Goal: Transaction & Acquisition: Purchase product/service

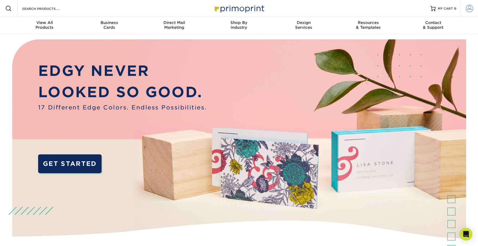
click at [476, 8] on link "Account" at bounding box center [469, 8] width 17 height 17
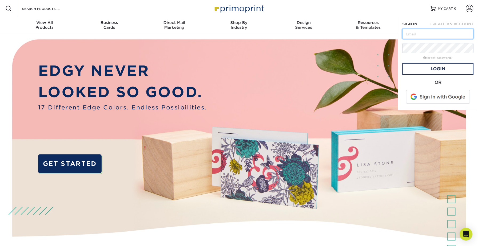
type input "rachelphelpsdesign@gmail.com"
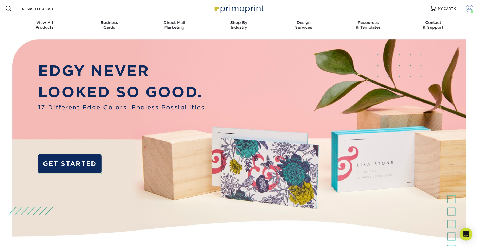
click at [466, 11] on link "Account" at bounding box center [469, 8] width 17 height 17
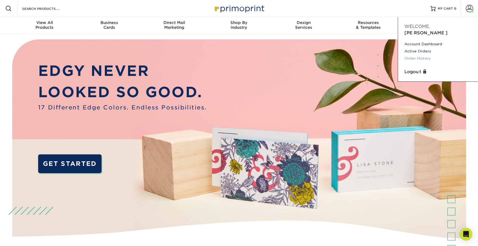
click at [419, 55] on link "Order History" at bounding box center [438, 58] width 67 height 7
click at [416, 55] on link "Order History" at bounding box center [438, 58] width 67 height 7
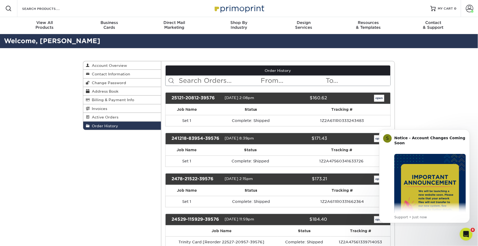
click at [383, 97] on link "open" at bounding box center [379, 98] width 10 height 7
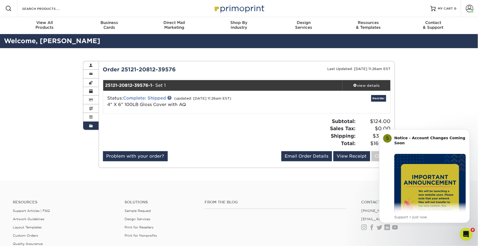
click at [154, 97] on link "Complete: Shipped" at bounding box center [144, 98] width 43 height 5
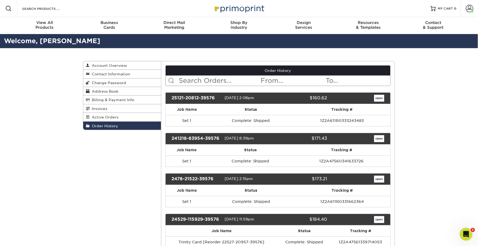
click at [376, 136] on link "open" at bounding box center [379, 138] width 10 height 7
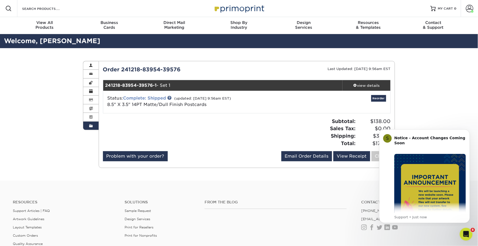
click at [157, 97] on link "Complete: Shipped" at bounding box center [144, 98] width 43 height 5
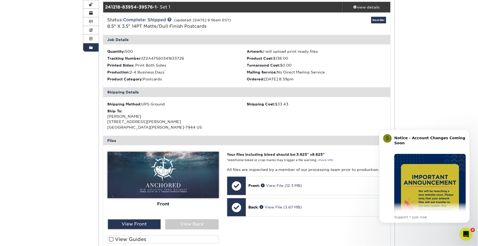
scroll to position [79, 0]
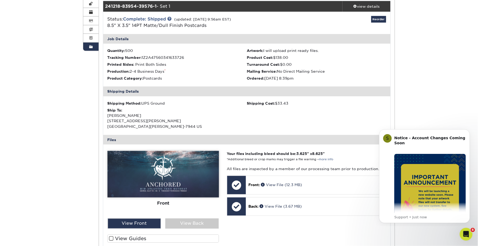
drag, startPoint x: 316, startPoint y: 152, endPoint x: 326, endPoint y: 151, distance: 10.2
click at [323, 152] on span "8.625" at bounding box center [317, 154] width 11 height 4
copy strong "8.625"
drag, startPoint x: 299, startPoint y: 150, endPoint x: 310, endPoint y: 151, distance: 10.7
click at [310, 152] on strong "Your files including bleed should be: 3.625 " x 8.625 "" at bounding box center [276, 154] width 98 height 4
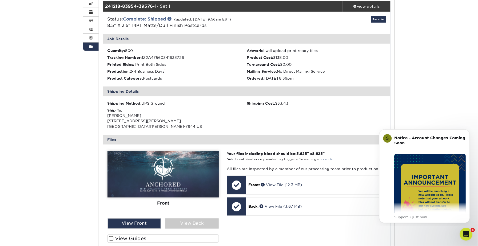
copy strong "3.625"
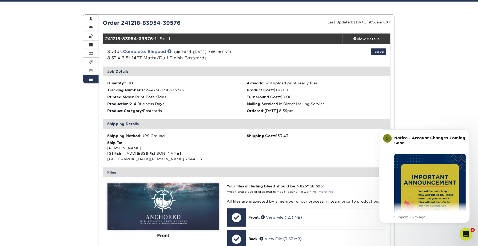
scroll to position [41, 0]
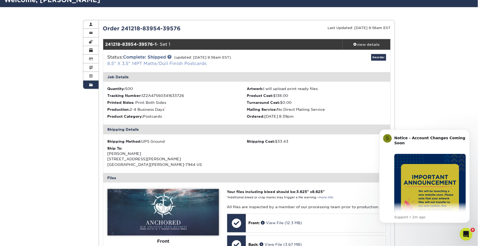
click at [109, 63] on link "8.5" X 3.5" 14PT Matte/Dull Finish Postcards" at bounding box center [156, 63] width 99 height 5
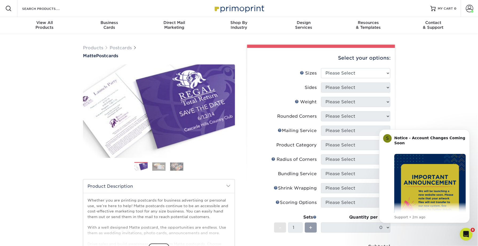
click at [426, 110] on div "Products Postcards Matte Postcards Next $" at bounding box center [239, 190] width 478 height 313
click at [410, 122] on div "Products Postcards Matte Postcards Next $" at bounding box center [239, 190] width 478 height 313
click at [469, 131] on icon "Dismiss notification" at bounding box center [468, 130] width 3 height 3
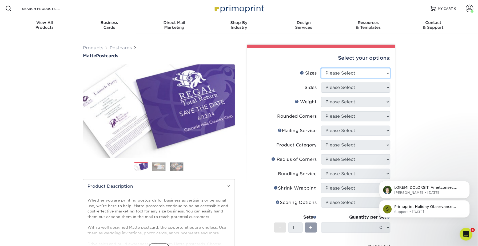
select select "3.67x8.50"
select select "13abbda7-1d64-4f25-8bb2-c179b224825d"
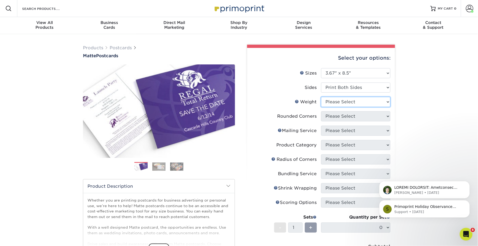
select select "16PT"
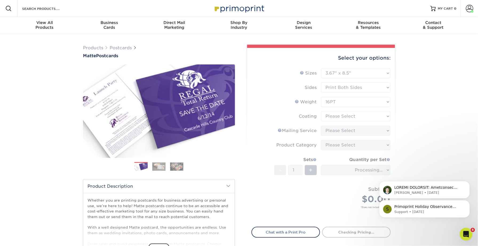
click at [340, 116] on form "Sizes Help Sizes Please Select 1.5" x 7" 2" x 4" 2" x 6" 2" x 7" 2" x 8" 2.12" …" at bounding box center [321, 144] width 139 height 153
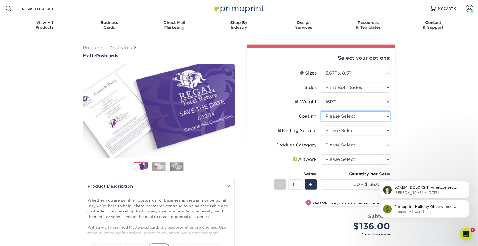
select select "121bb7b5-3b4d-429f-bd8d-bbf80e953313"
click at [0, 0] on div at bounding box center [0, 0] width 0 height 0
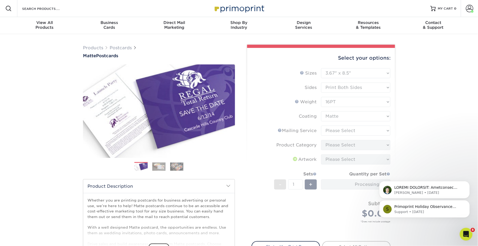
click at [366, 131] on form "Sizes Help Sizes Please Select 1.5" x 7" 2" x 4" 2" x 6" 2" x 7" 2" x 8" 2.12" …" at bounding box center [321, 151] width 139 height 167
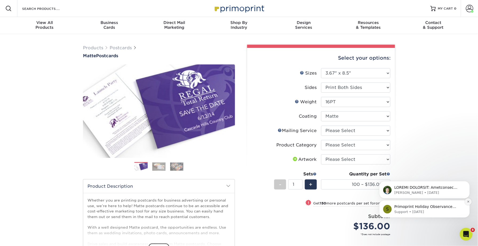
click at [470, 202] on button "Dismiss notification" at bounding box center [468, 201] width 7 height 7
click at [467, 201] on icon "Dismiss notification" at bounding box center [468, 202] width 2 height 2
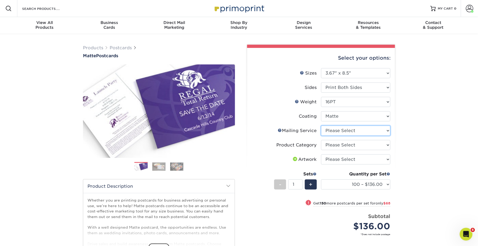
select select "3e5e9bdd-d78a-4c28-a41d-fe1407925ca6"
select select "9b7272e0-d6c8-4c3c-8e97-d3a1bcdab858"
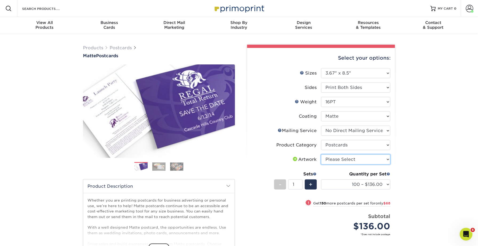
select select "upload"
select select "500 – $225.00"
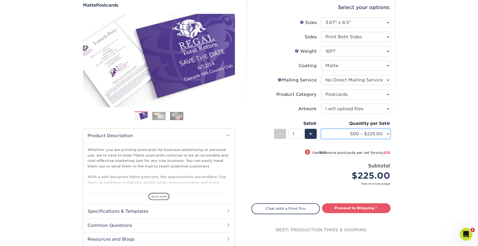
scroll to position [54, 0]
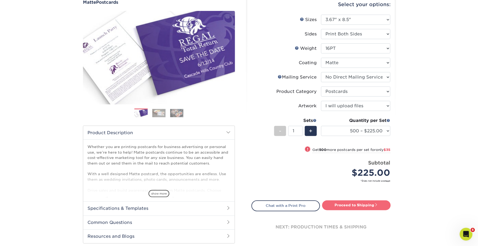
click at [372, 204] on link "Proceed to Shipping" at bounding box center [356, 206] width 69 height 10
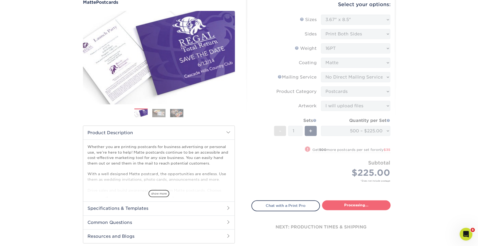
type input "Set 1"
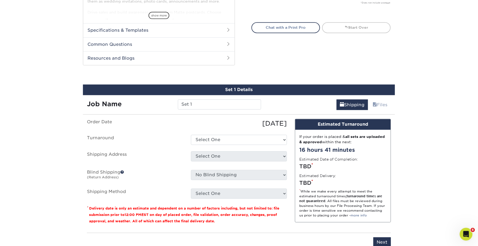
scroll to position [270, 0]
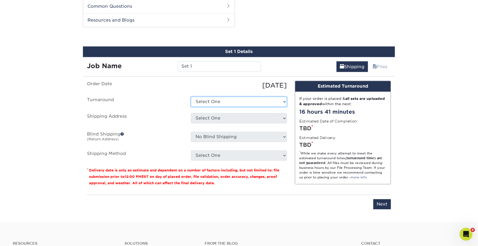
select select "0a24adb7-f0cd-427d-9744-ad6735d6673e"
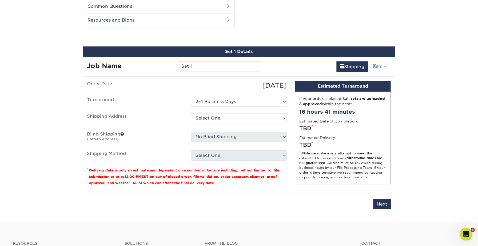
click at [226, 111] on ul "Order Date 09/05/2025 Turnaround Select One 2-4 Business Days 2 Day Next Busine…" at bounding box center [187, 121] width 200 height 80
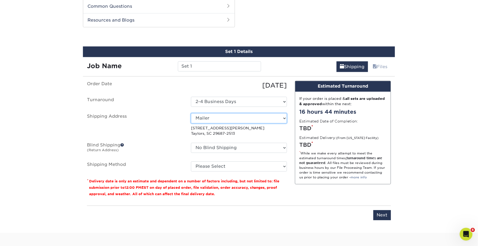
select select "225405"
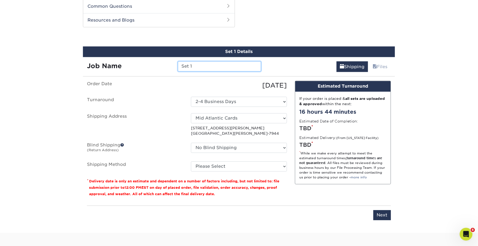
drag, startPoint x: 200, startPoint y: 65, endPoint x: 149, endPoint y: 64, distance: 51.0
click at [149, 64] on div "Job Name Set 1" at bounding box center [174, 66] width 182 height 10
type input "Purpose"
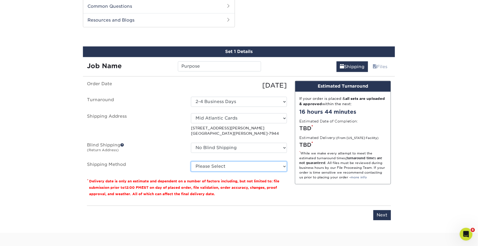
select select "03"
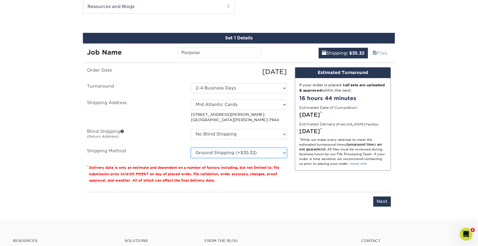
scroll to position [284, 0]
click at [385, 200] on input "Next" at bounding box center [382, 202] width 18 height 10
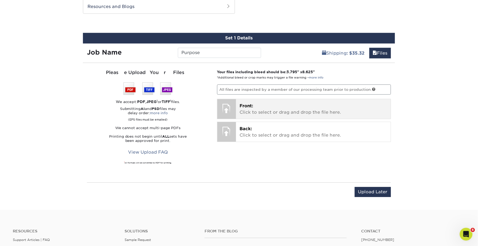
click at [344, 105] on p "Front: Click to select or drag and drop the file here." at bounding box center [313, 109] width 147 height 13
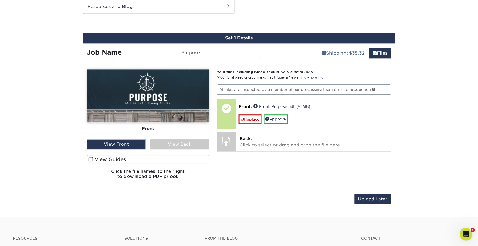
click at [92, 159] on span at bounding box center [91, 159] width 5 height 5
click at [0, 0] on input "View Guides" at bounding box center [0, 0] width 0 height 0
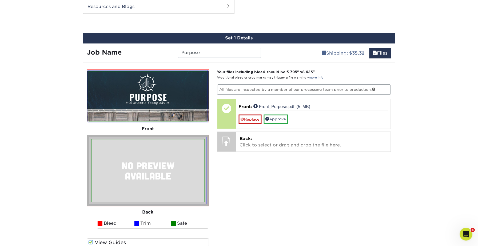
click at [149, 102] on img at bounding box center [148, 96] width 118 height 50
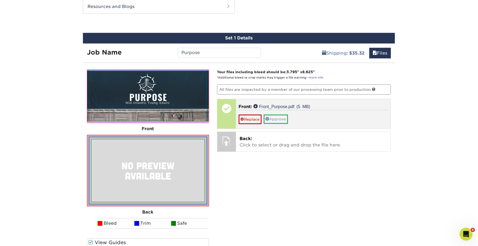
click at [280, 117] on link "Approve" at bounding box center [276, 119] width 24 height 9
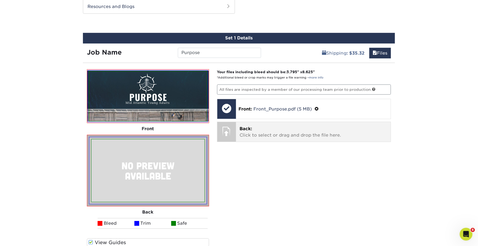
click at [272, 135] on p "Back: Click to select or drag and drop the file here." at bounding box center [313, 132] width 147 height 13
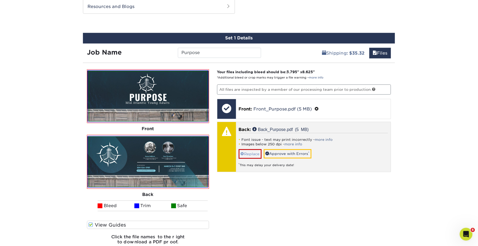
click at [250, 152] on link "Replace" at bounding box center [250, 153] width 23 height 9
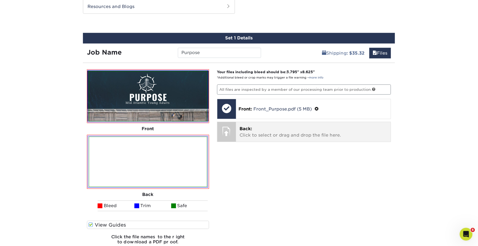
click at [250, 132] on p "Back: Click to select or drag and drop the file here." at bounding box center [313, 132] width 147 height 13
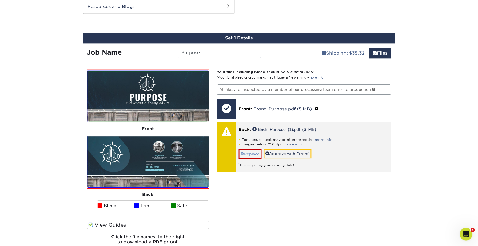
click at [255, 150] on link "Replace" at bounding box center [250, 153] width 23 height 9
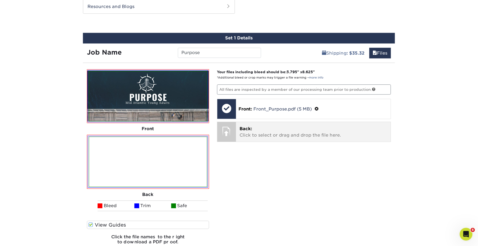
click at [255, 131] on p "Back: Click to select or drag and drop the file here." at bounding box center [313, 132] width 147 height 13
click at [272, 130] on p "Back: Click to select or drag and drop the file here." at bounding box center [313, 132] width 147 height 13
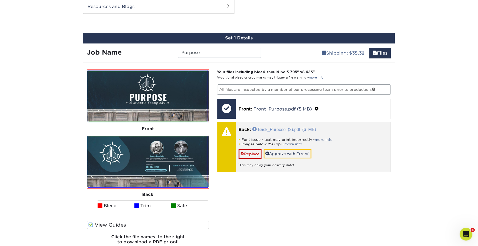
click at [254, 127] on link "Back_Purpose (2).pdf (6 MB)" at bounding box center [285, 129] width 64 height 4
click at [284, 150] on link "Approve with Errors *" at bounding box center [288, 153] width 48 height 9
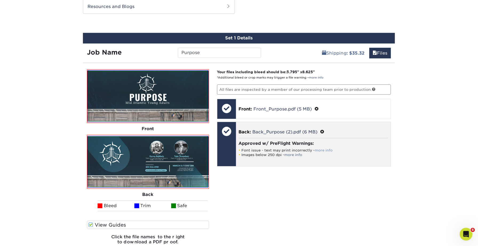
click at [324, 149] on link "more info" at bounding box center [324, 151] width 18 height 4
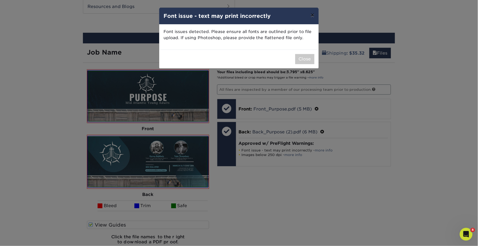
click at [314, 18] on button "×" at bounding box center [312, 15] width 12 height 15
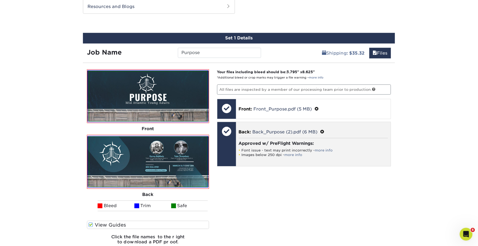
click at [229, 132] on div at bounding box center [226, 131] width 19 height 19
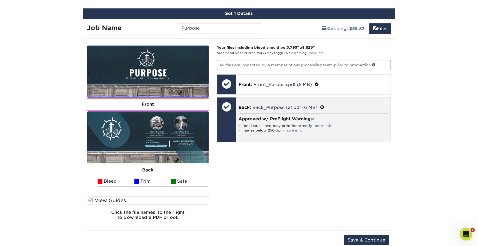
scroll to position [309, 0]
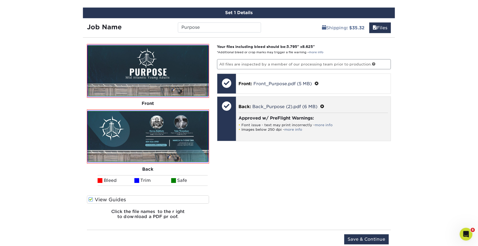
click at [244, 130] on div "Approved w/ PreFlight Warnings: Font issue - text may print incorrectly - more …" at bounding box center [314, 124] width 150 height 22
click at [321, 104] on span at bounding box center [322, 106] width 4 height 5
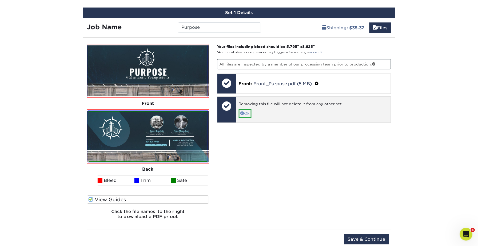
click at [245, 112] on link "Ok" at bounding box center [245, 113] width 13 height 9
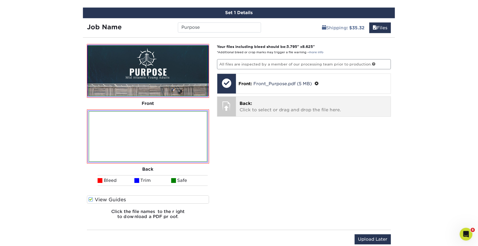
click at [259, 111] on p "Back: Click to select or drag and drop the file here." at bounding box center [313, 107] width 147 height 13
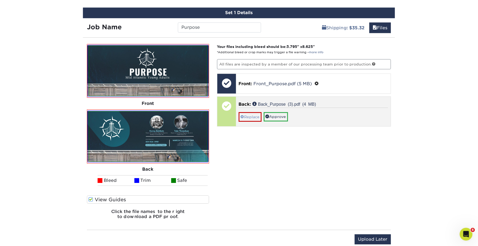
click at [250, 116] on link "Replace" at bounding box center [250, 116] width 23 height 9
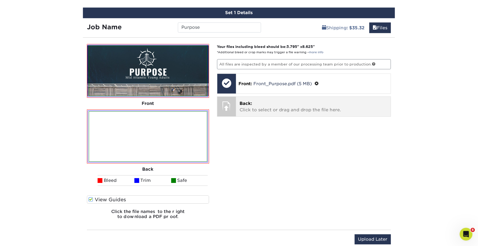
click at [245, 105] on p "Back: Click to select or drag and drop the file here." at bounding box center [313, 107] width 147 height 13
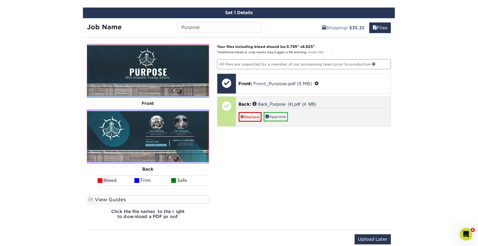
click at [254, 101] on p "Back: Back_Purpose (4).pdf (4 MB)" at bounding box center [314, 104] width 150 height 6
click at [272, 112] on link "Approve" at bounding box center [276, 116] width 24 height 9
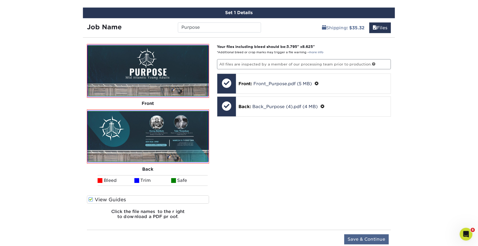
click at [369, 238] on input "Save & Continue" at bounding box center [366, 240] width 45 height 10
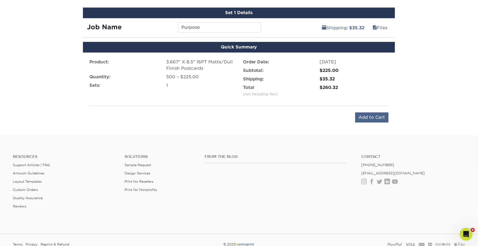
click at [377, 116] on input "Add to Cart" at bounding box center [371, 118] width 33 height 10
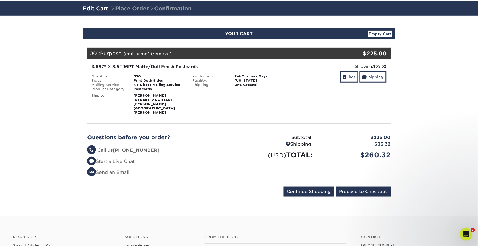
scroll to position [33, 0]
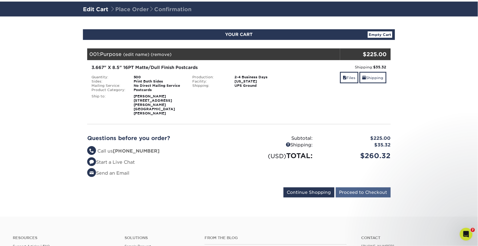
click at [364, 188] on input "Proceed to Checkout" at bounding box center [363, 193] width 55 height 10
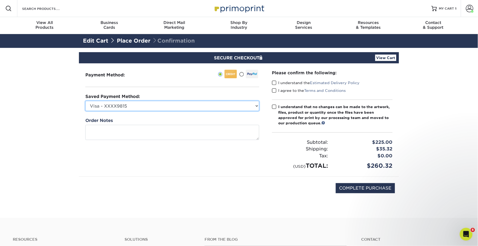
select select
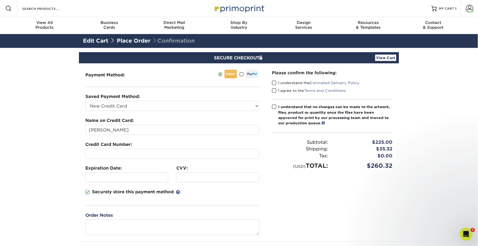
click at [155, 156] on div at bounding box center [172, 154] width 174 height 10
click at [147, 156] on div at bounding box center [172, 154] width 174 height 10
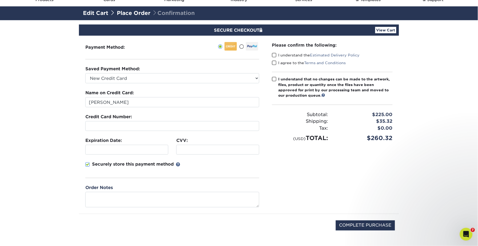
scroll to position [28, 0]
click at [329, 177] on div "Please confirm the following: I understand the Estimated Delivery Policy I agre…" at bounding box center [332, 124] width 133 height 178
click at [274, 54] on span at bounding box center [274, 55] width 5 height 5
click at [0, 0] on input "I understand the Estimated Delivery Policy" at bounding box center [0, 0] width 0 height 0
click at [274, 61] on span at bounding box center [274, 62] width 5 height 5
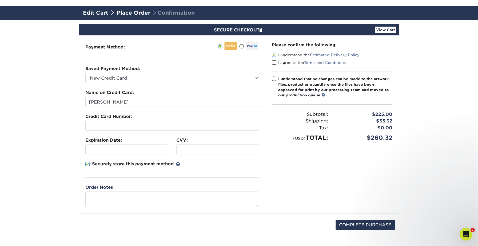
click at [0, 0] on input "I agree to the Terms and Conditions" at bounding box center [0, 0] width 0 height 0
click at [273, 77] on span at bounding box center [274, 79] width 5 height 5
click at [0, 0] on input "I understand that no changes can be made to the artwork, files, product or quan…" at bounding box center [0, 0] width 0 height 0
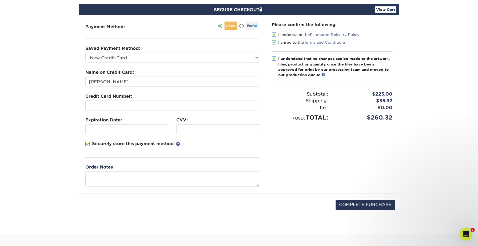
scroll to position [51, 0]
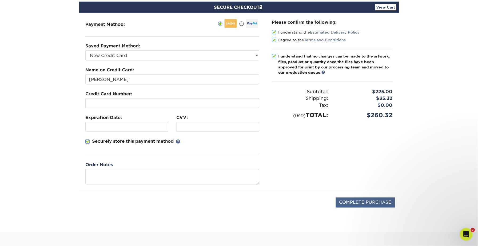
click at [367, 205] on input "COMPLETE PURCHASE" at bounding box center [365, 203] width 59 height 10
type input "PROCESSING, PLEASE WAIT..."
